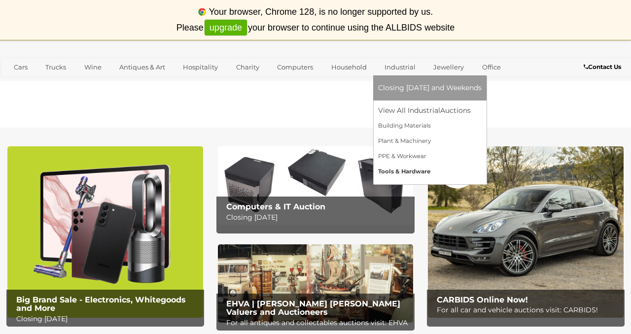
click at [409, 173] on link "Tools & Hardware" at bounding box center [430, 171] width 104 height 15
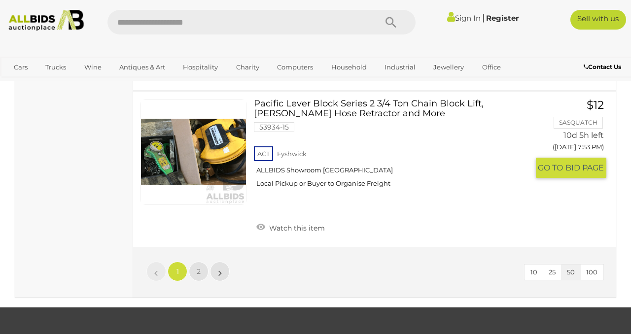
scroll to position [7445, 0]
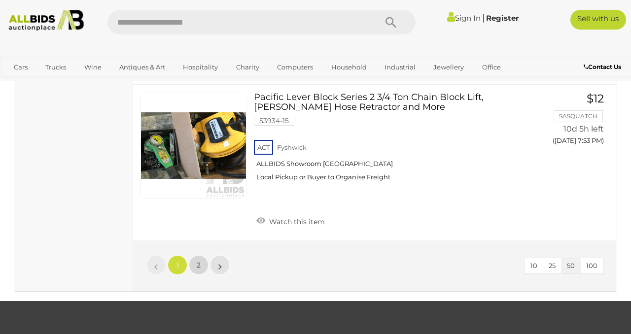
click at [199, 261] on span "2" at bounding box center [199, 265] width 4 height 9
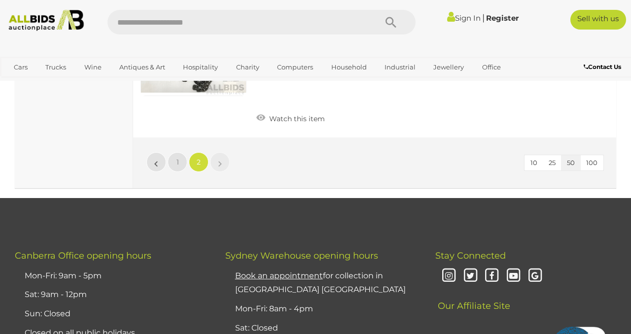
scroll to position [3984, 0]
